Goal: Information Seeking & Learning: Find specific fact

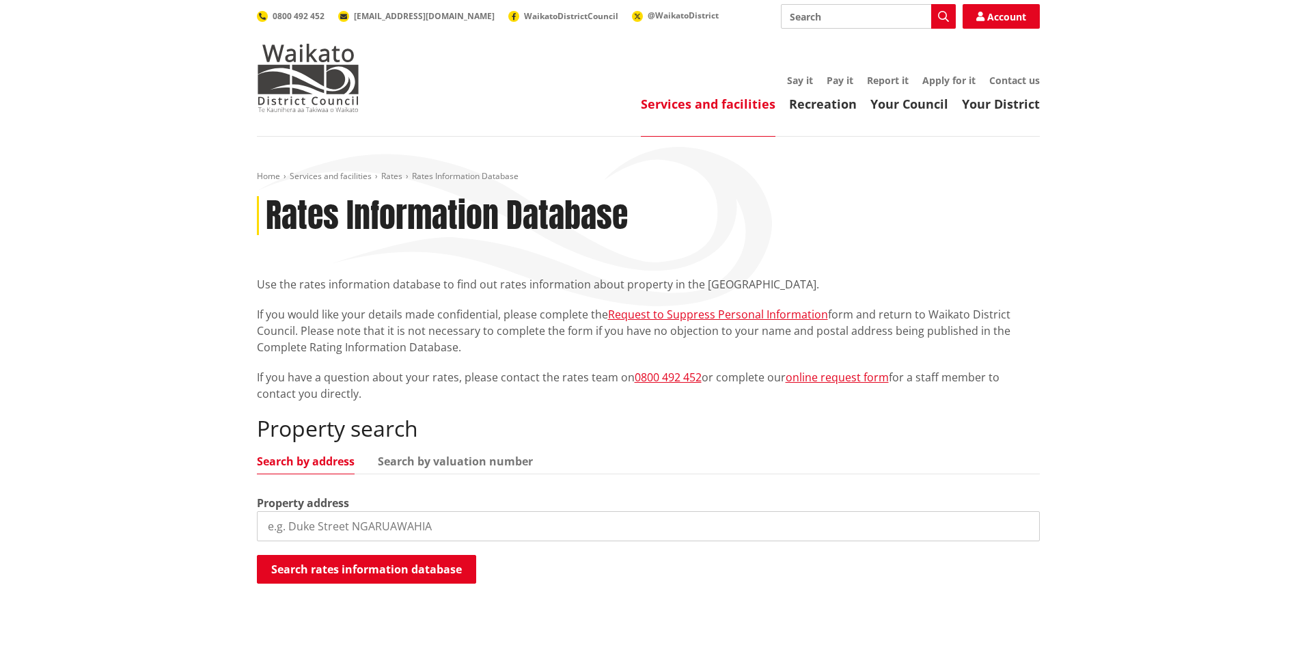
click at [307, 536] on input "search" at bounding box center [648, 526] width 783 height 30
type input "40"
type input "[STREET_ADDRESS][PERSON_NAME]"
click at [441, 576] on button "Search rates information database" at bounding box center [366, 569] width 219 height 29
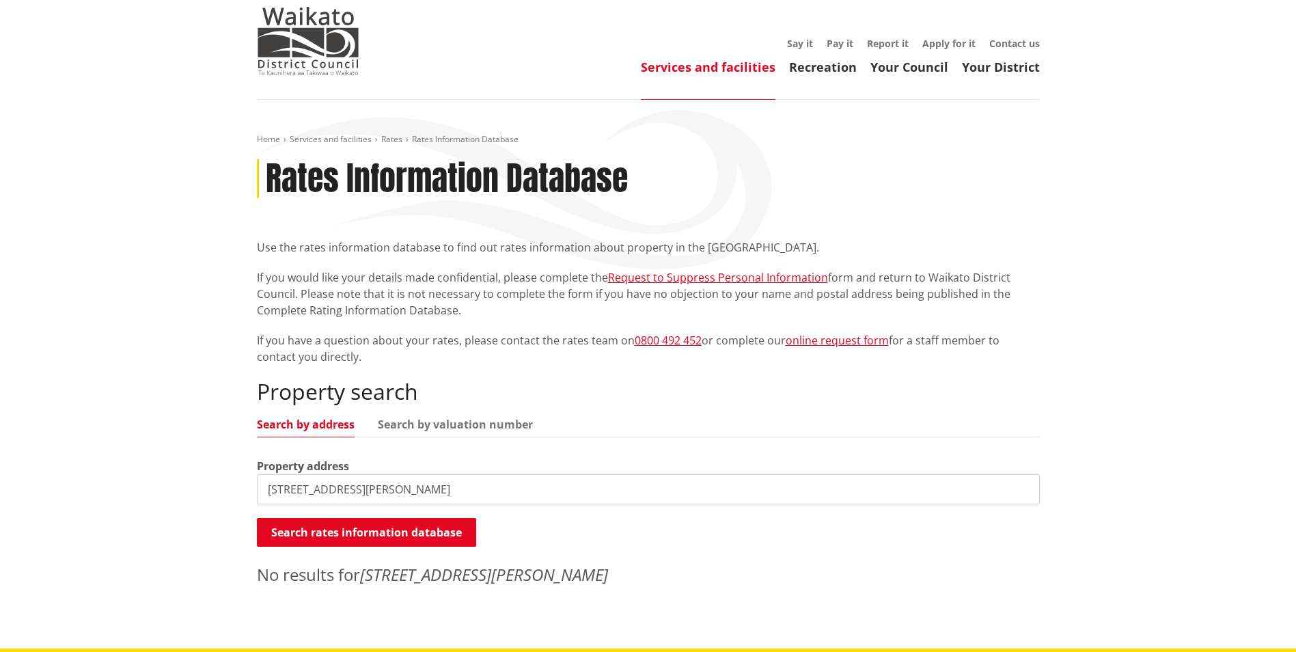
scroll to position [68, 0]
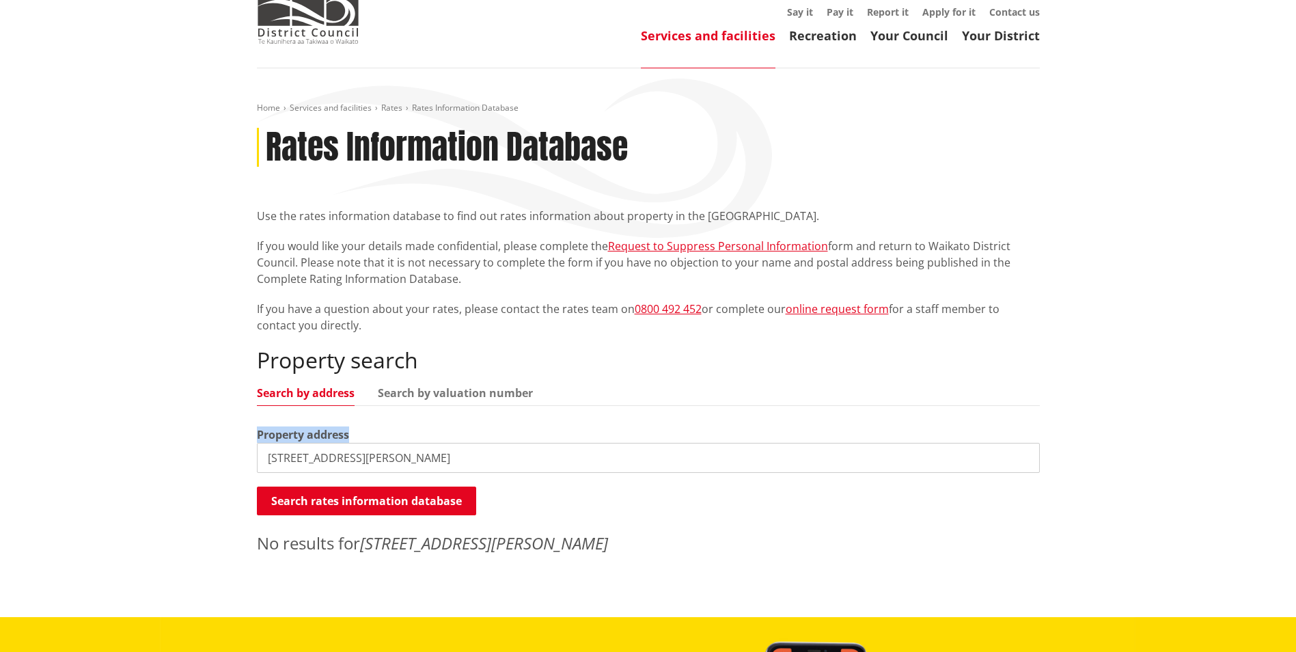
drag, startPoint x: 388, startPoint y: 440, endPoint x: 235, endPoint y: 438, distance: 153.1
click at [235, 438] on div "Home Services and facilities Rates Rates Information Database Rates Information…" at bounding box center [648, 342] width 1296 height 549
drag, startPoint x: 235, startPoint y: 438, endPoint x: 369, endPoint y: 458, distance: 135.4
click at [368, 458] on input "[STREET_ADDRESS][PERSON_NAME]" at bounding box center [648, 458] width 783 height 30
drag, startPoint x: 370, startPoint y: 457, endPoint x: 241, endPoint y: 444, distance: 129.1
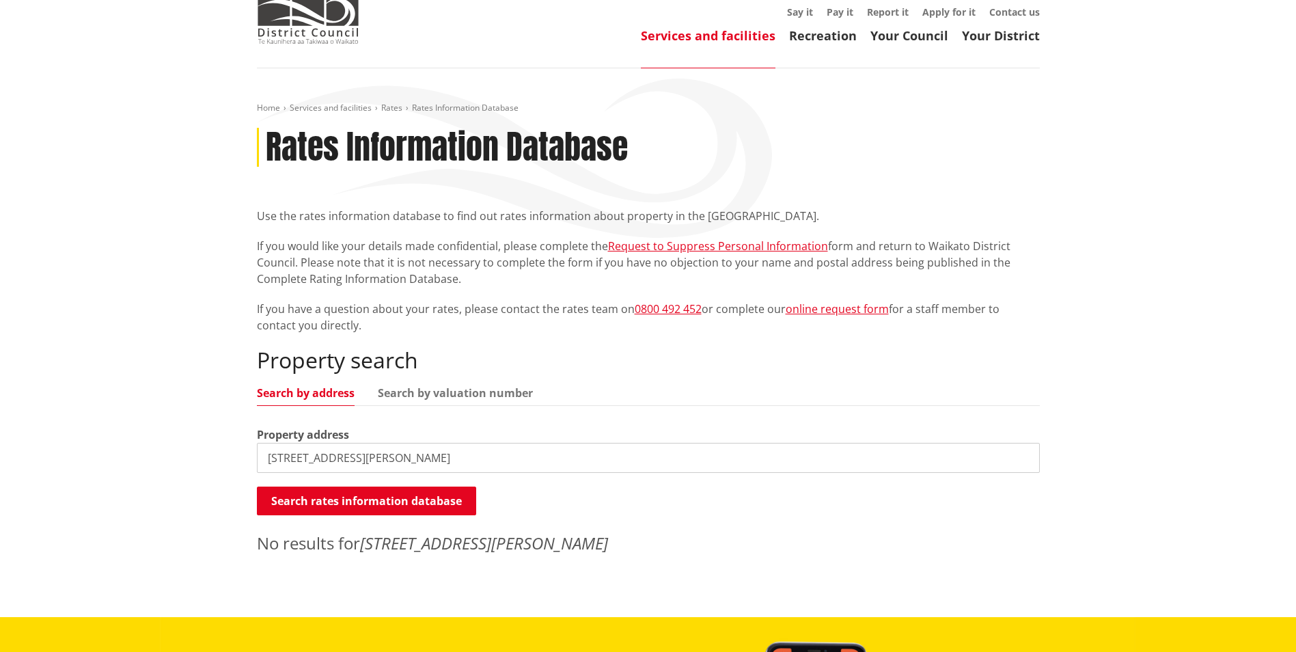
click at [241, 444] on div "Home Services and facilities Rates Rates Information Database Rates Information…" at bounding box center [648, 342] width 1296 height 549
paste input "[STREET_ADDRESS][PERSON_NAME]"
click at [641, 532] on p "No results for [STREET_ADDRESS][PERSON_NAME]" at bounding box center [648, 543] width 783 height 25
click at [396, 499] on button "Search rates information database" at bounding box center [366, 500] width 219 height 29
click at [287, 458] on input "[STREET_ADDRESS][PERSON_NAME]" at bounding box center [648, 458] width 783 height 30
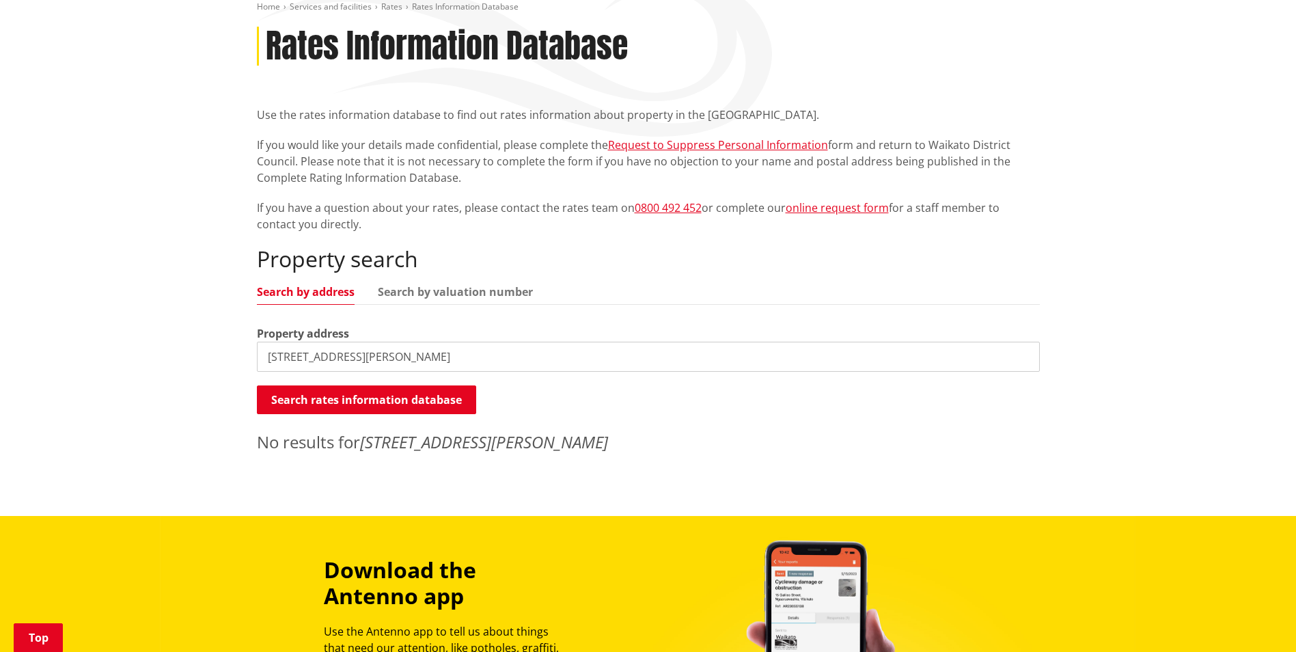
scroll to position [205, 0]
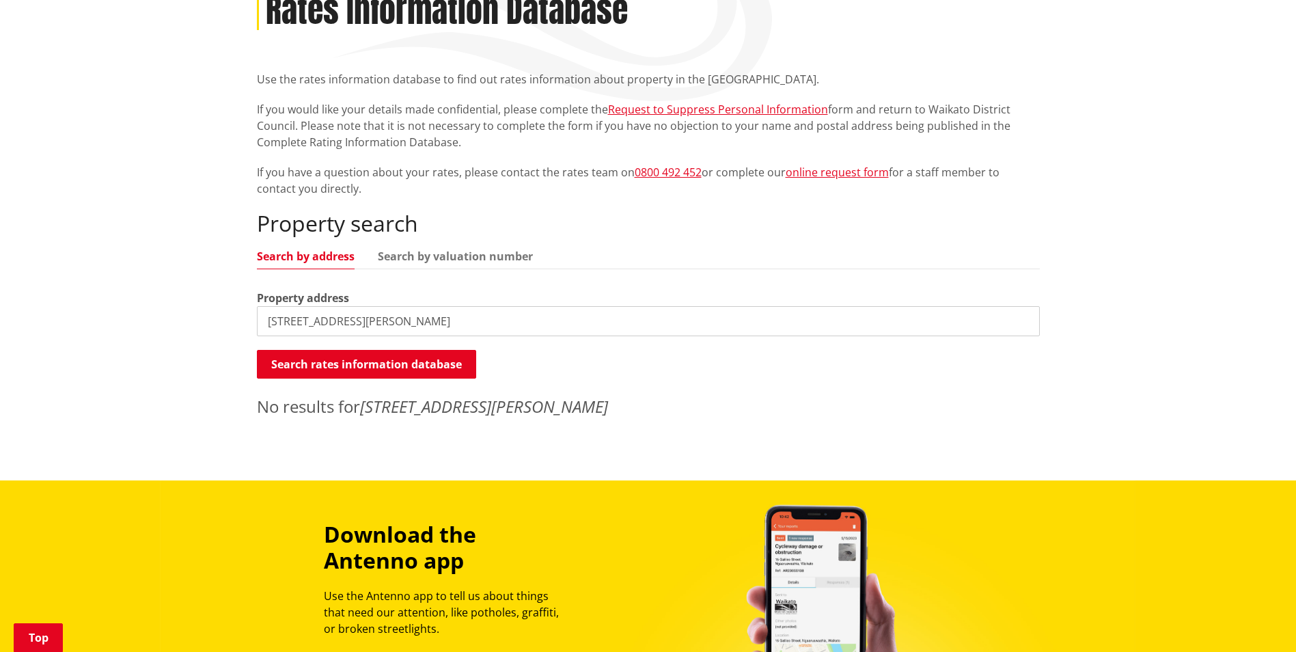
click at [280, 320] on input "[STREET_ADDRESS][PERSON_NAME]" at bounding box center [648, 321] width 783 height 30
click at [419, 360] on button "Search rates information database" at bounding box center [366, 364] width 219 height 29
click at [272, 325] on input "[PERSON_NAME] Street Matamata 3400" at bounding box center [648, 321] width 783 height 30
type input "[PERSON_NAME] Street Matamata 3400"
click at [362, 370] on button "Search rates information database" at bounding box center [366, 364] width 219 height 29
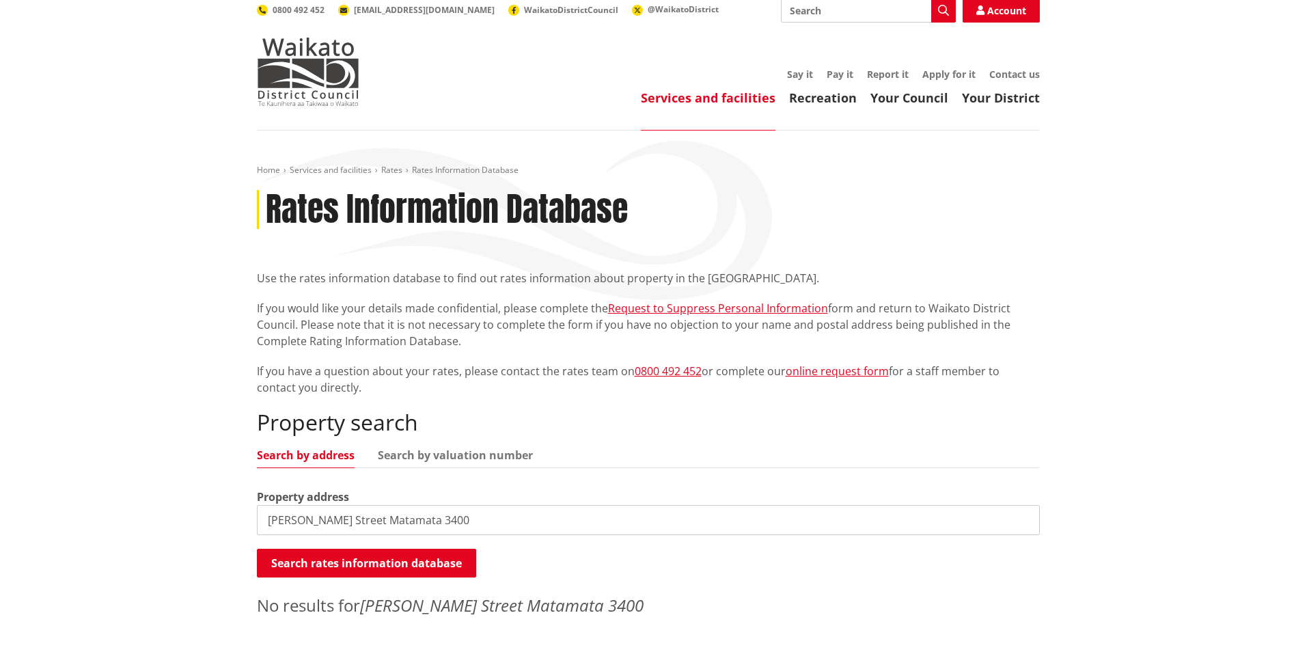
scroll to position [0, 0]
